Goal: Task Accomplishment & Management: Manage account settings

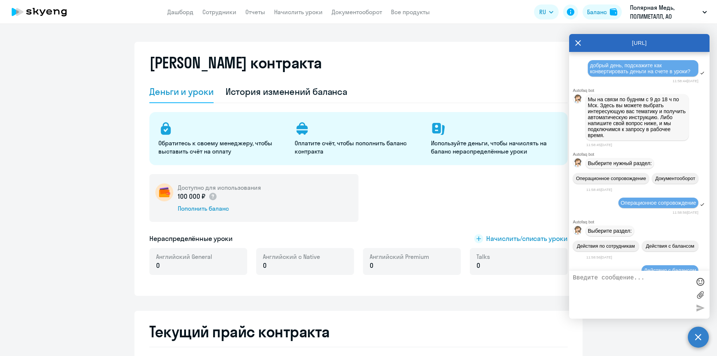
select select "english_adult_not_native_speaker_premium"
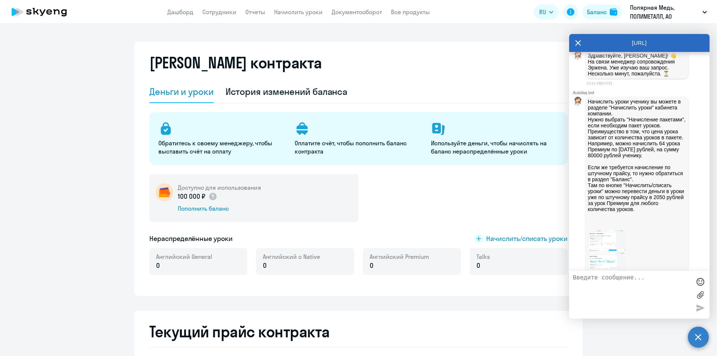
scroll to position [435, 0]
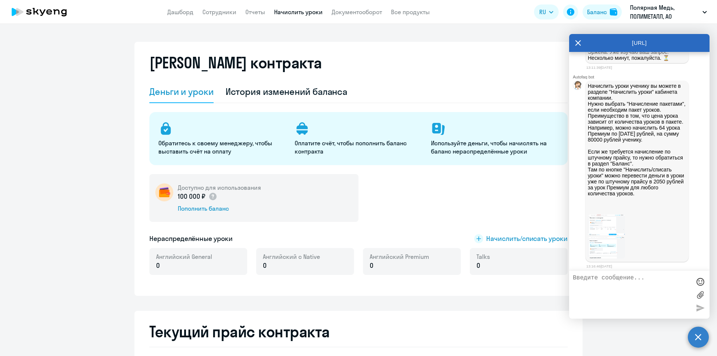
click at [303, 12] on link "Начислить уроки" at bounding box center [298, 11] width 49 height 7
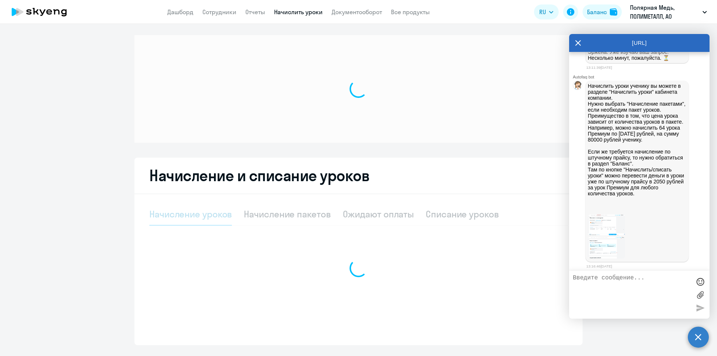
select select "10"
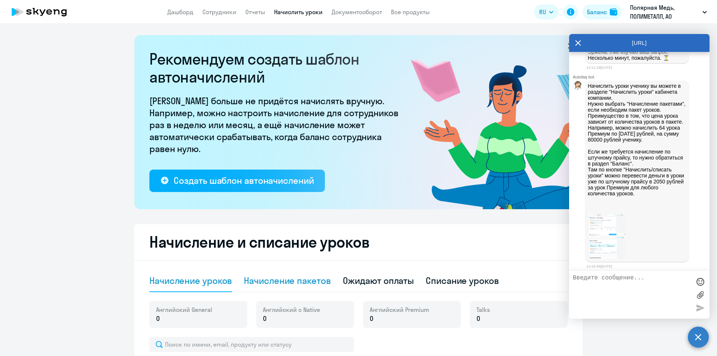
click at [276, 281] on div "Начисление пакетов" at bounding box center [287, 280] width 87 height 12
select select "10"
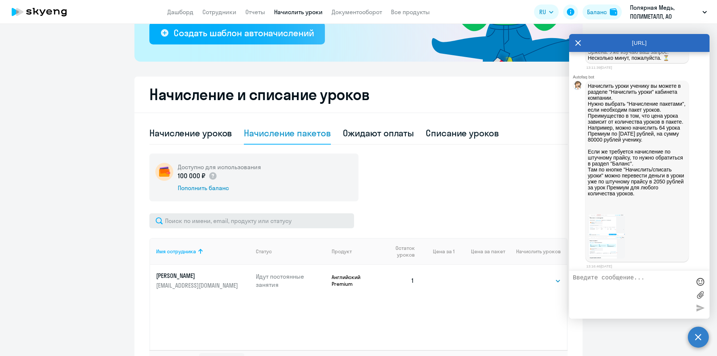
scroll to position [149, 0]
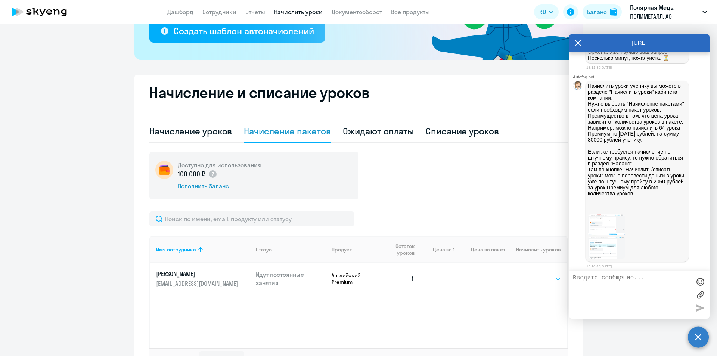
click at [532, 280] on select "Выбрать 4 8 16 32 64 96 128" at bounding box center [545, 278] width 31 height 9
select select "16"
click at [530, 274] on select "Выбрать 4 8 16 32 64 96 128" at bounding box center [545, 278] width 31 height 9
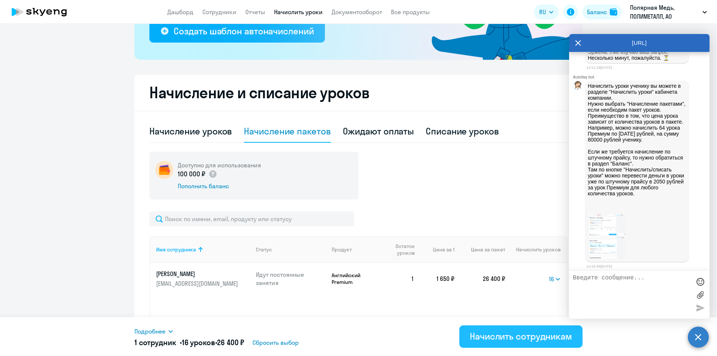
click at [495, 334] on div "Начислить сотрудникам" at bounding box center [521, 336] width 102 height 12
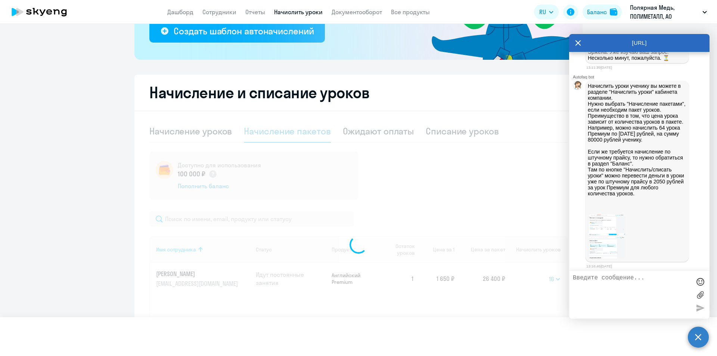
select select
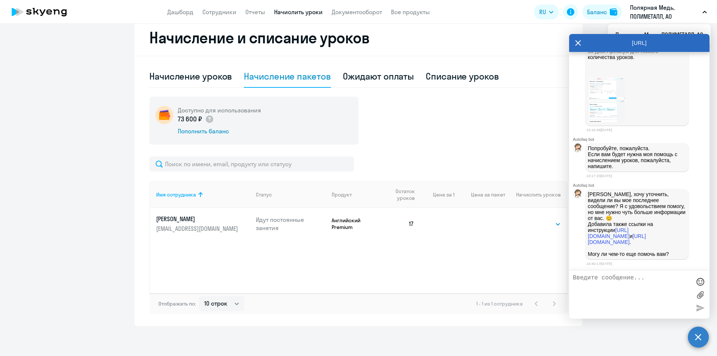
scroll to position [622, 0]
click at [402, 270] on div "Имя сотрудника Статус Продукт Остаток уроков Цена за 1 Цена за пакет Начислить …" at bounding box center [358, 237] width 418 height 112
click at [395, 275] on div "Имя сотрудника Статус Продукт Остаток уроков Цена за 1 Цена за пакет Начислить …" at bounding box center [358, 237] width 418 height 112
click at [443, 127] on div "Доступно для использования 73 600 ₽ Пополнить баланс" at bounding box center [358, 121] width 418 height 48
click at [579, 42] on icon at bounding box center [578, 43] width 6 height 6
